Goal: Information Seeking & Learning: Learn about a topic

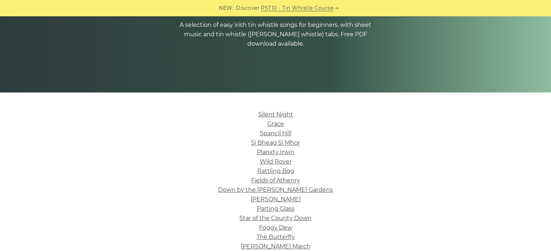
scroll to position [181, 0]
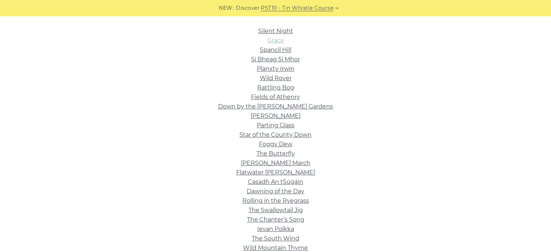
click at [280, 40] on link "Grace" at bounding box center [276, 40] width 17 height 7
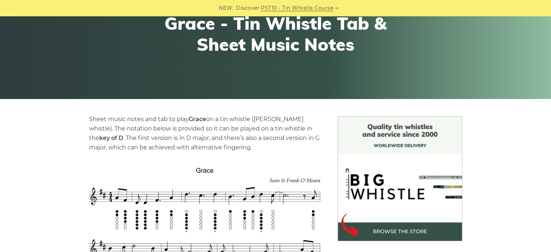
scroll to position [218, 0]
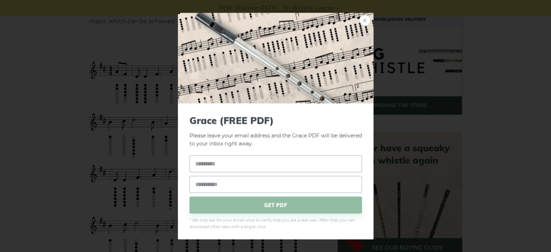
drag, startPoint x: 359, startPoint y: 21, endPoint x: 363, endPoint y: 20, distance: 3.7
click at [360, 20] on link "×" at bounding box center [365, 20] width 11 height 11
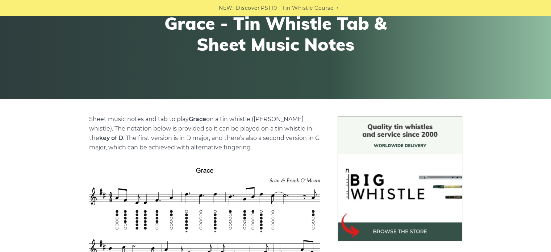
scroll to position [145, 0]
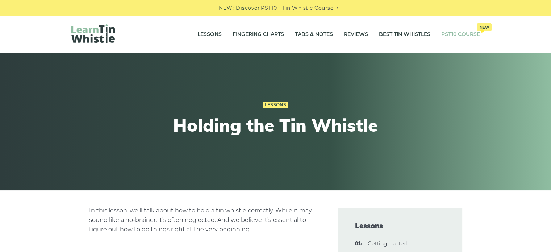
click at [474, 36] on link "PST10 Course New" at bounding box center [461, 34] width 39 height 18
click at [272, 36] on link "Fingering Charts" at bounding box center [258, 34] width 51 height 18
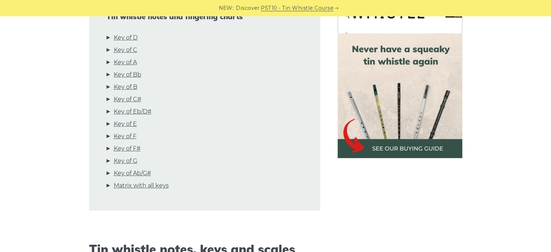
scroll to position [218, 0]
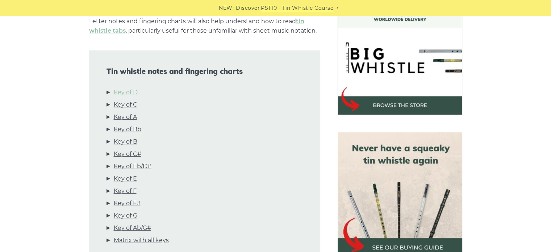
click at [128, 88] on div "Tin whistle notes and fingering charts Key of D Key of C Key of A Key of Bb Key…" at bounding box center [204, 157] width 231 height 215
click at [128, 90] on link "Key of D" at bounding box center [126, 92] width 24 height 9
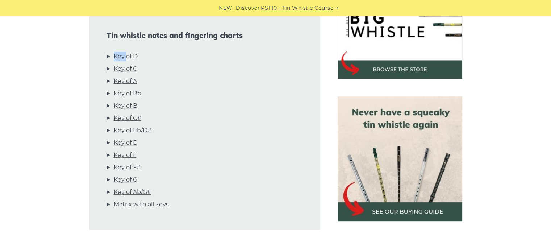
scroll to position [254, 0]
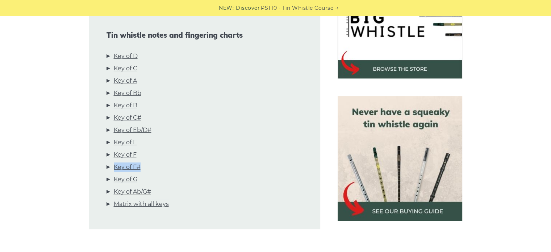
drag, startPoint x: 142, startPoint y: 159, endPoint x: 141, endPoint y: 175, distance: 15.6
click at [141, 174] on ul "Key of D Key of C Key of A Key of Bb Key of B Key of C# Key of Eb/D# Key of E K…" at bounding box center [205, 131] width 196 height 160
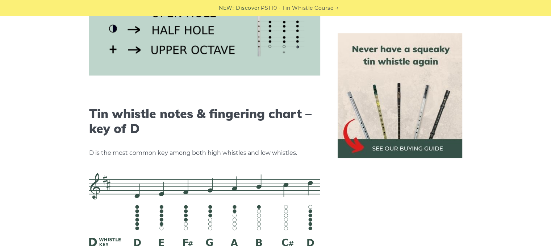
scroll to position [1051, 0]
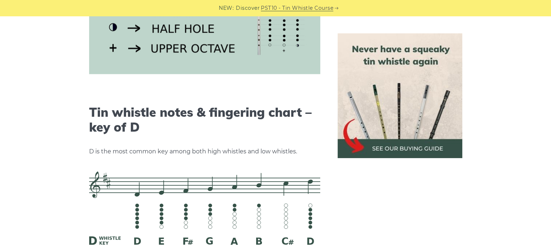
click at [284, 51] on img at bounding box center [204, 19] width 231 height 109
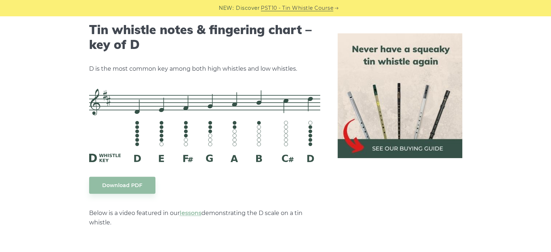
scroll to position [1233, 0]
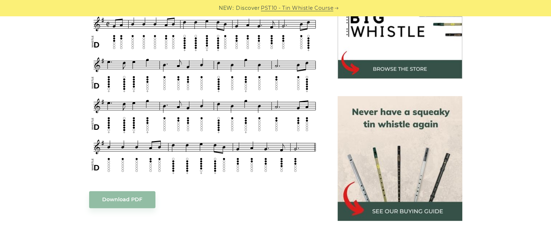
scroll to position [145, 0]
